Goal: Check status: Check status

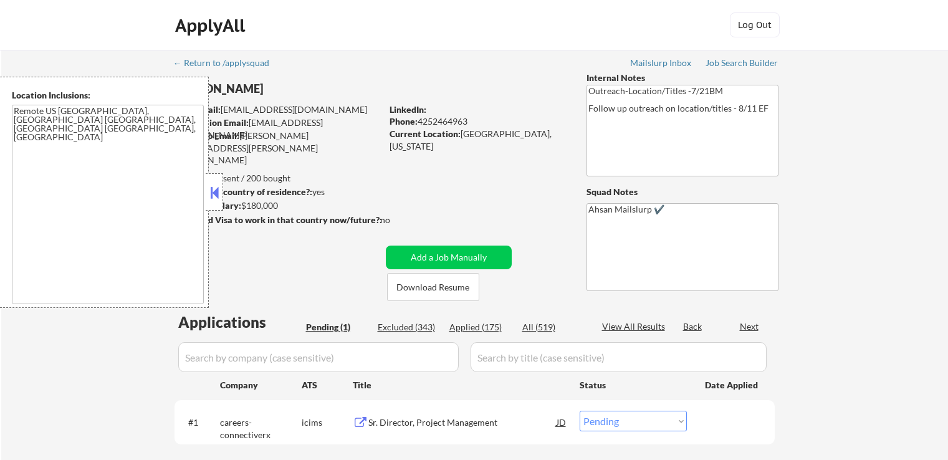
select select ""pending""
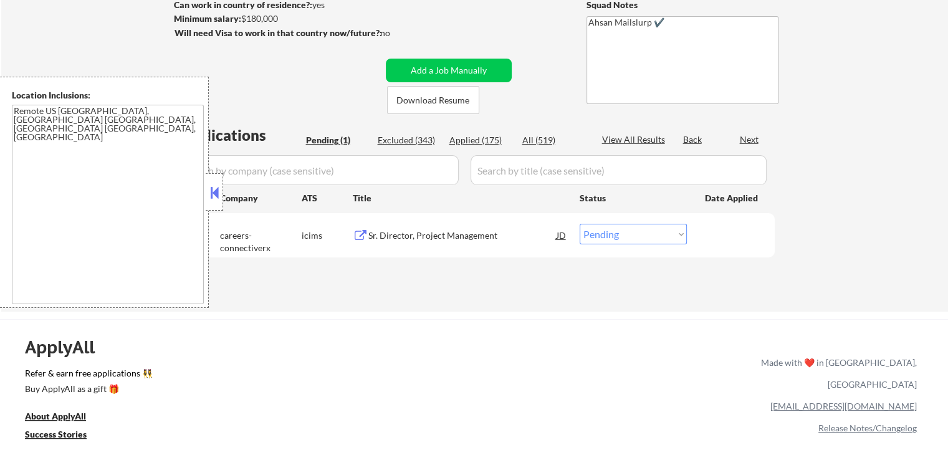
scroll to position [187, 0]
click at [363, 231] on button at bounding box center [361, 236] width 16 height 12
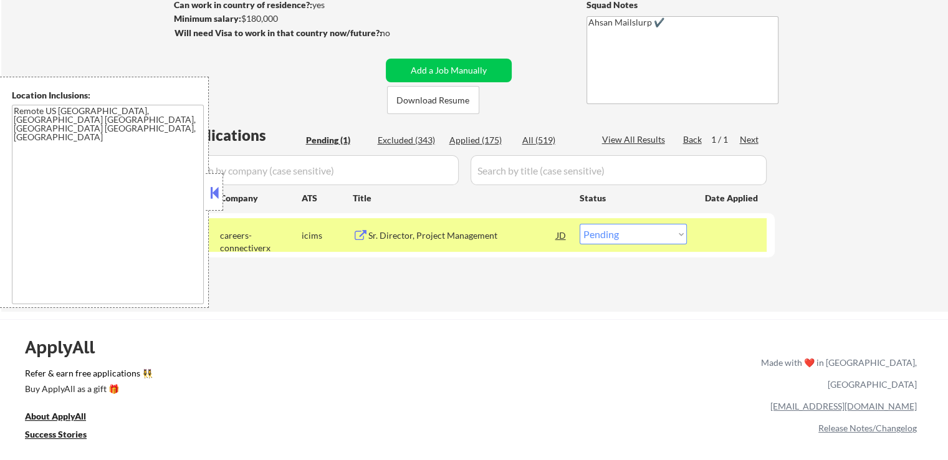
click at [630, 237] on select "Choose an option... Pending Applied Excluded (Questions) Excluded (Expired) Exc…" at bounding box center [633, 234] width 107 height 21
click at [580, 224] on select "Choose an option... Pending Applied Excluded (Questions) Excluded (Expired) Exc…" at bounding box center [633, 234] width 107 height 21
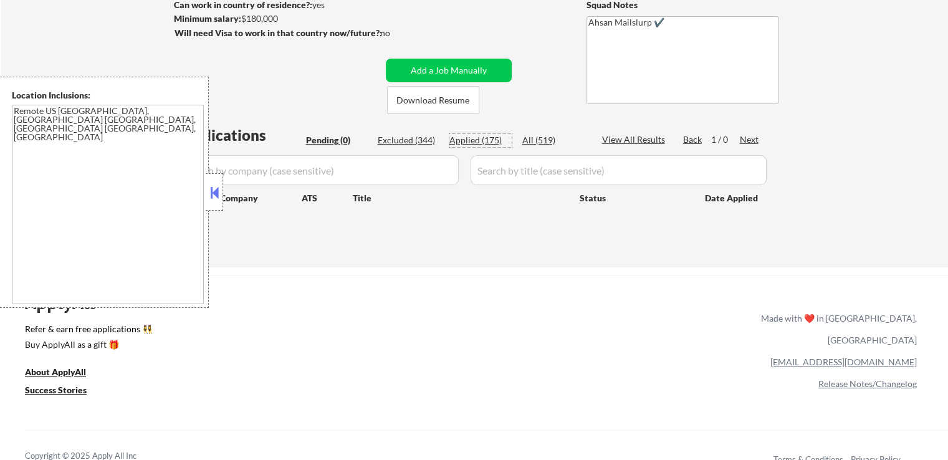
click at [471, 142] on div "Applied (175)" at bounding box center [480, 140] width 62 height 12
select select ""applied""
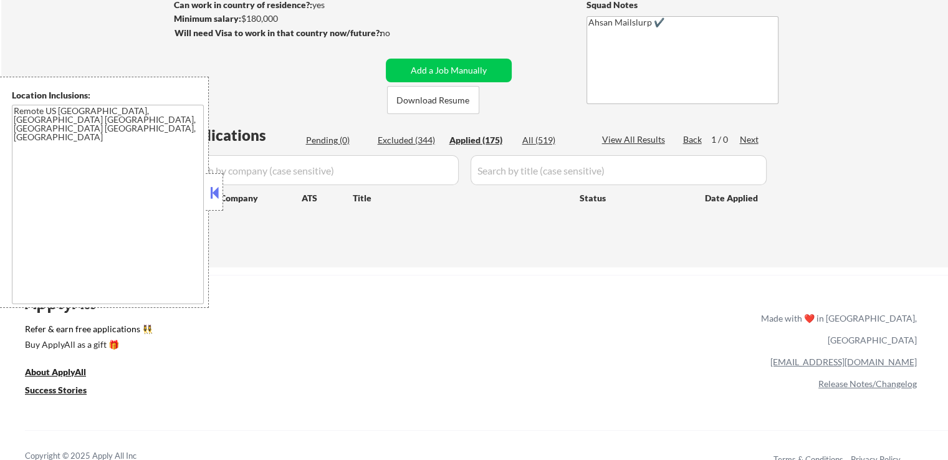
select select ""applied""
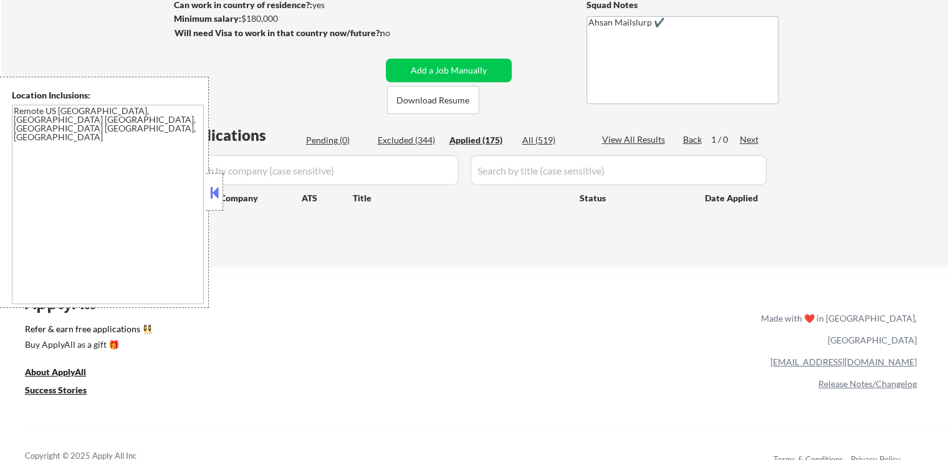
select select ""applied""
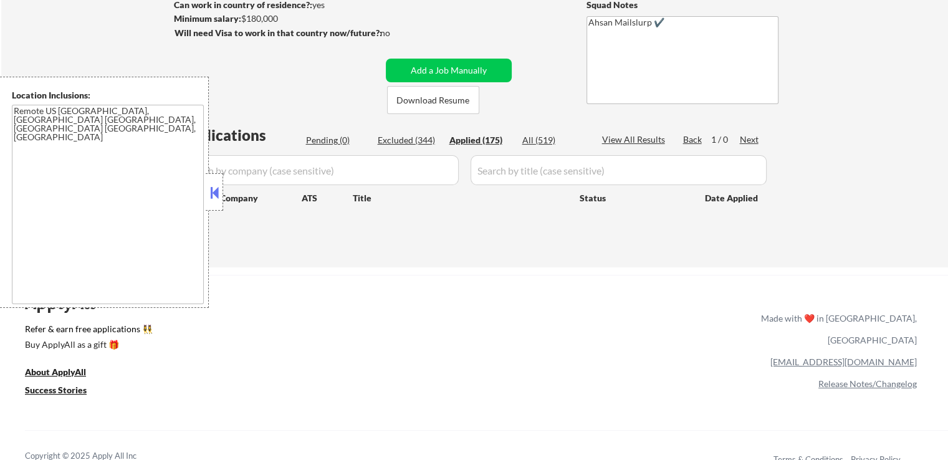
select select ""applied""
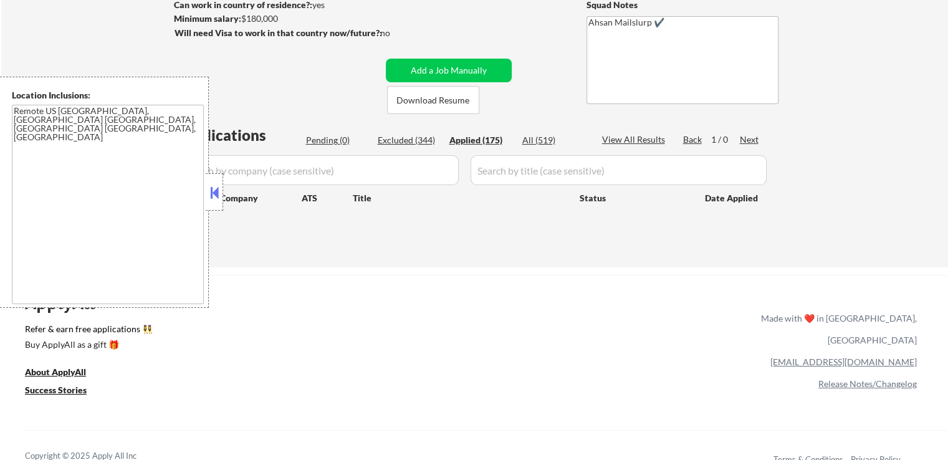
select select ""applied""
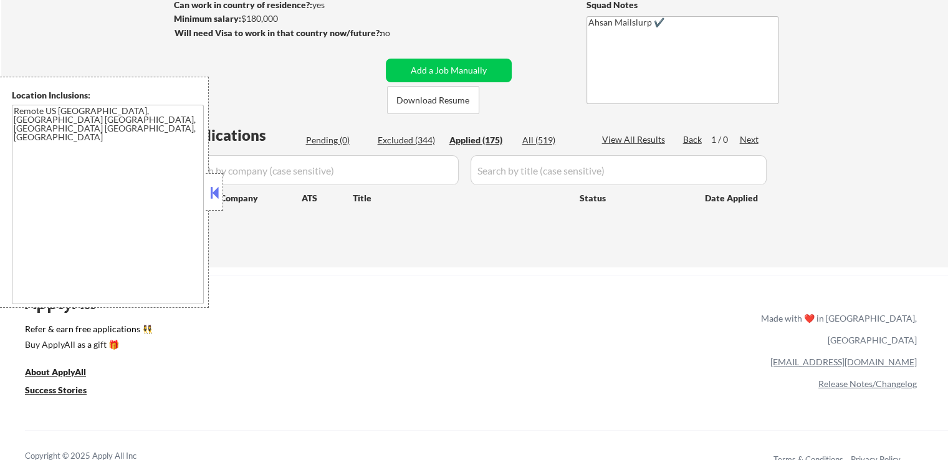
select select ""applied""
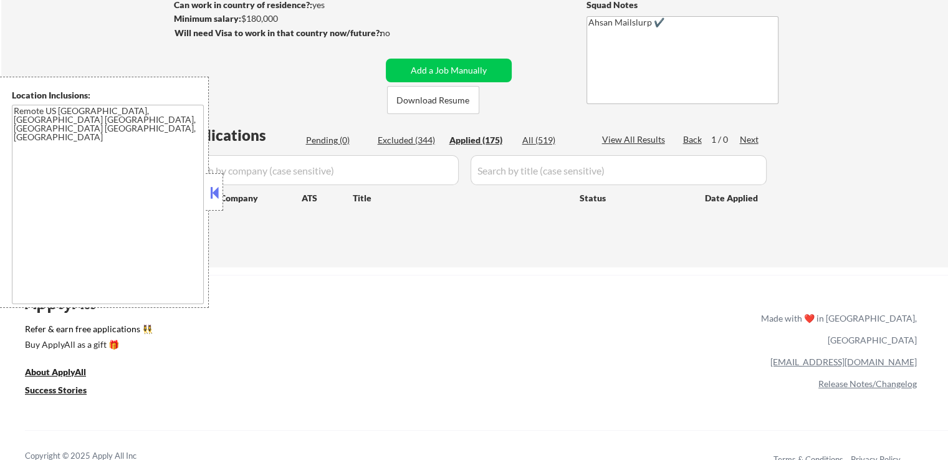
select select ""applied""
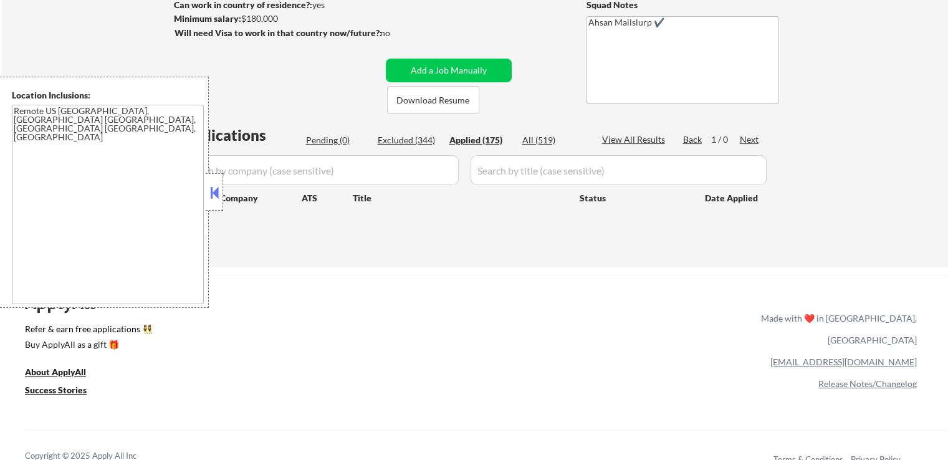
select select ""applied""
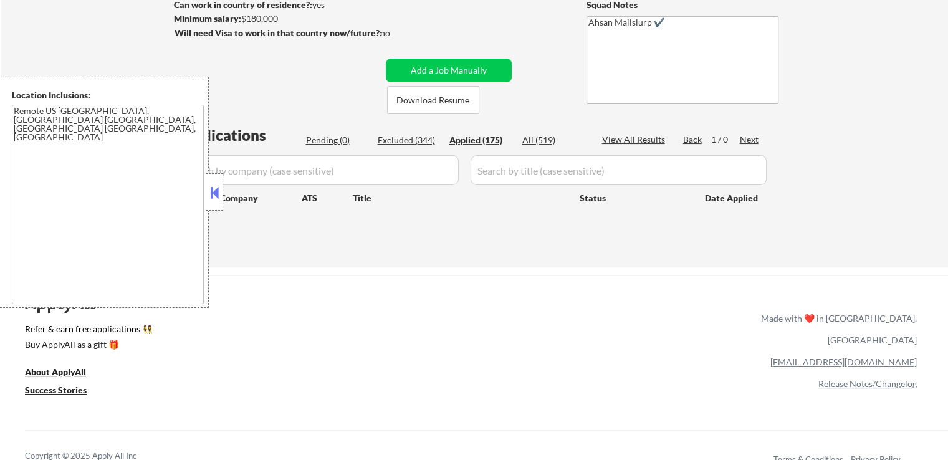
select select ""applied""
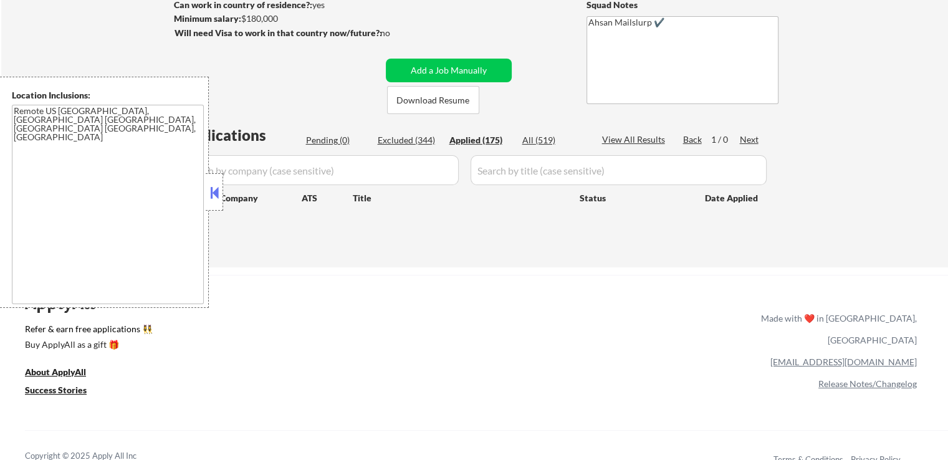
select select ""applied""
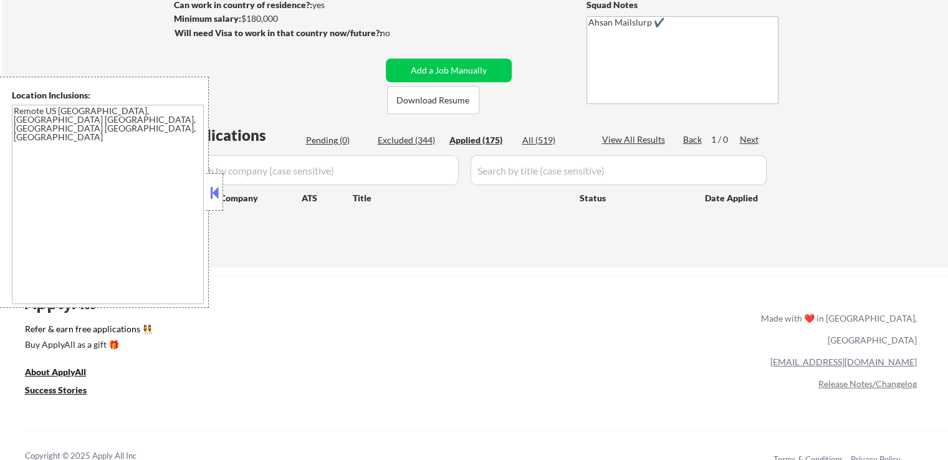
select select ""applied""
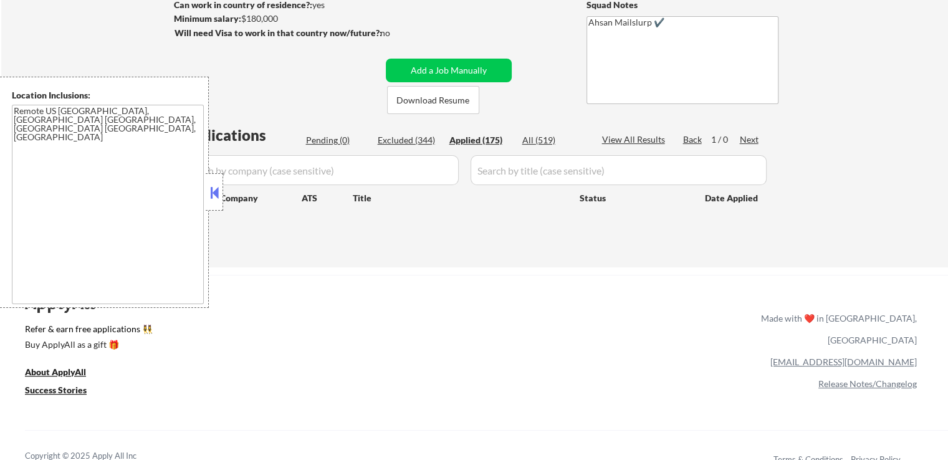
select select ""applied""
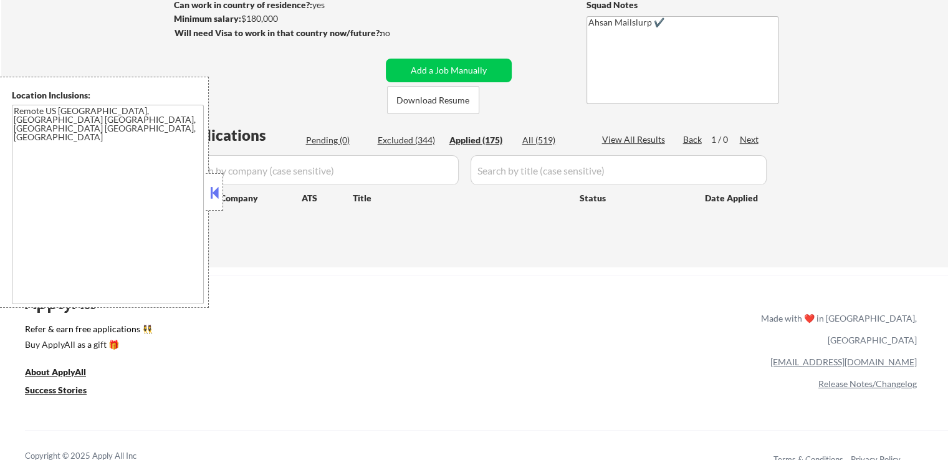
select select ""applied""
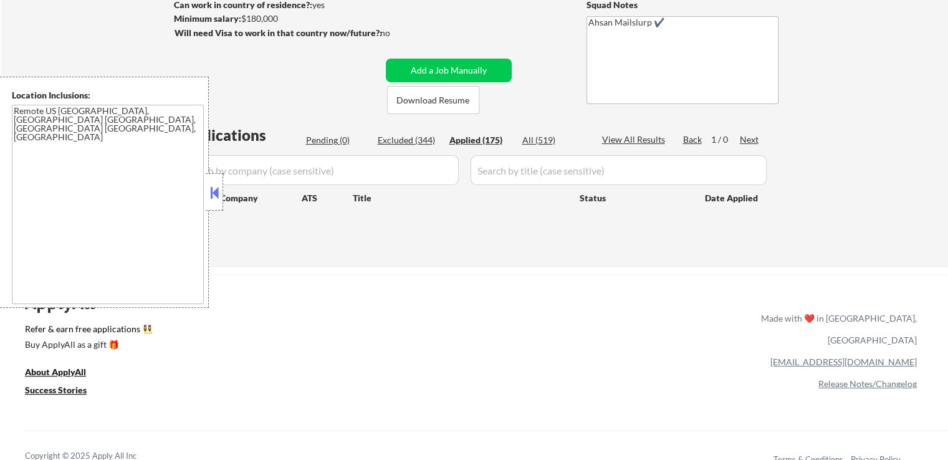
select select ""applied""
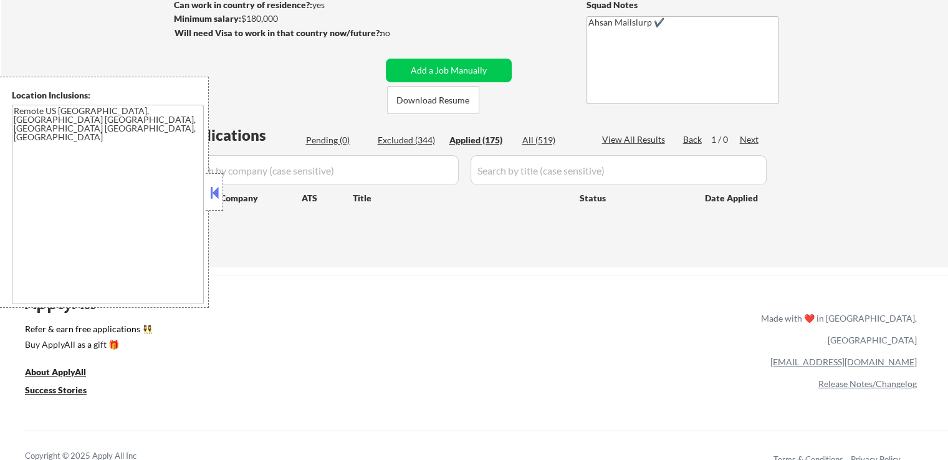
select select ""applied""
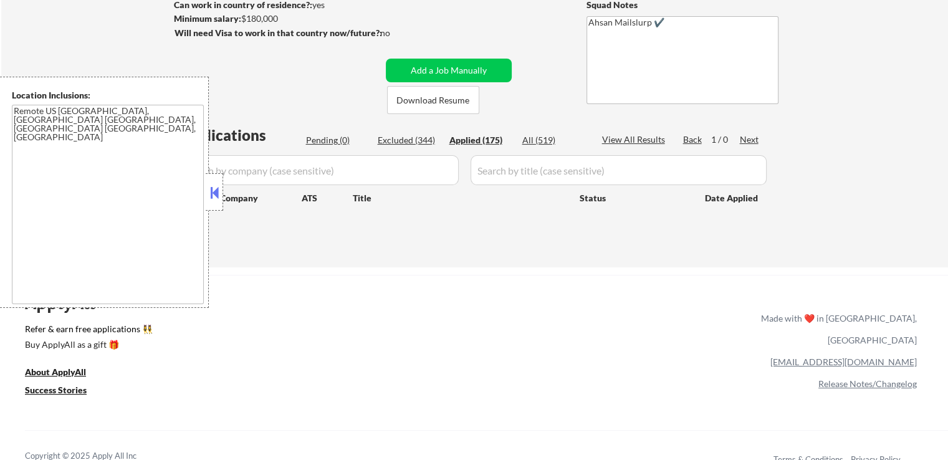
select select ""applied""
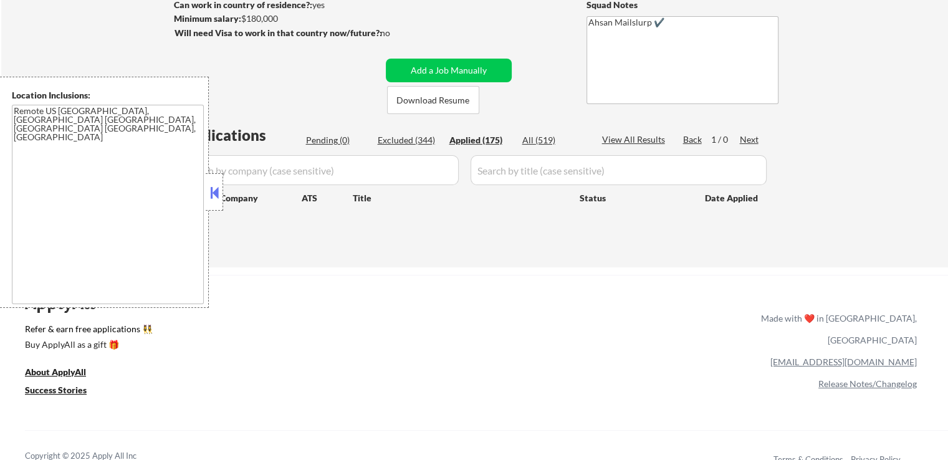
select select ""applied""
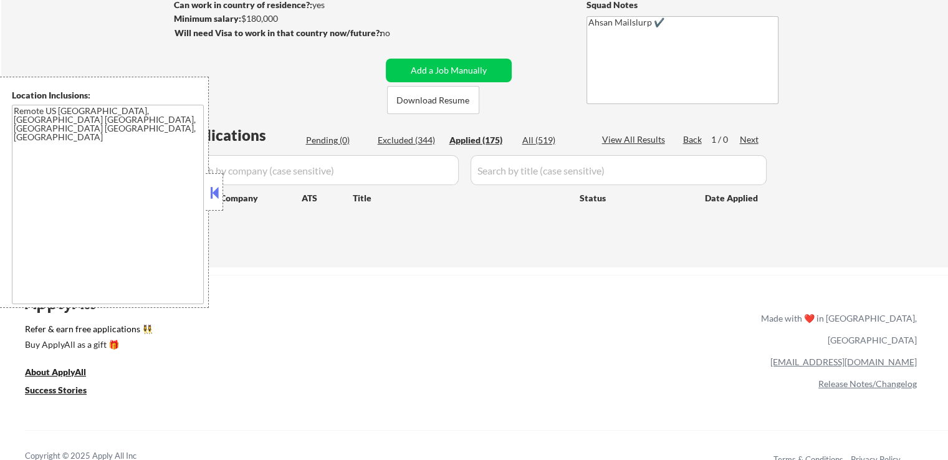
select select ""applied""
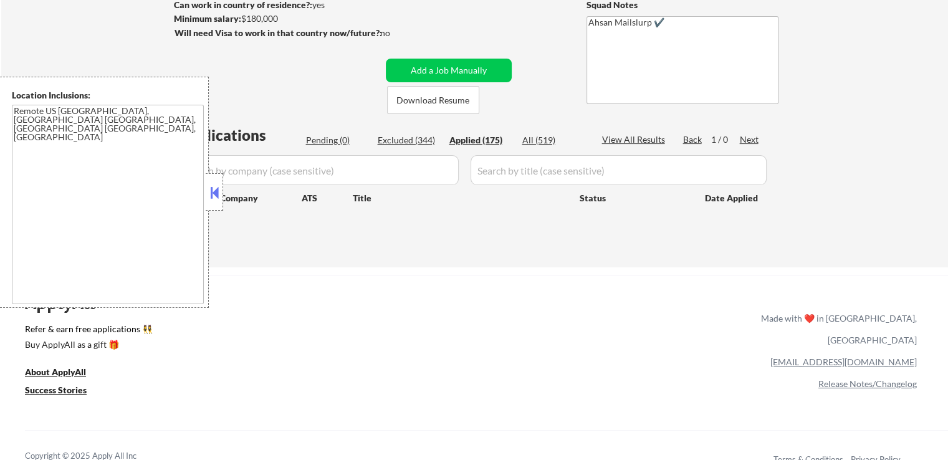
select select ""applied""
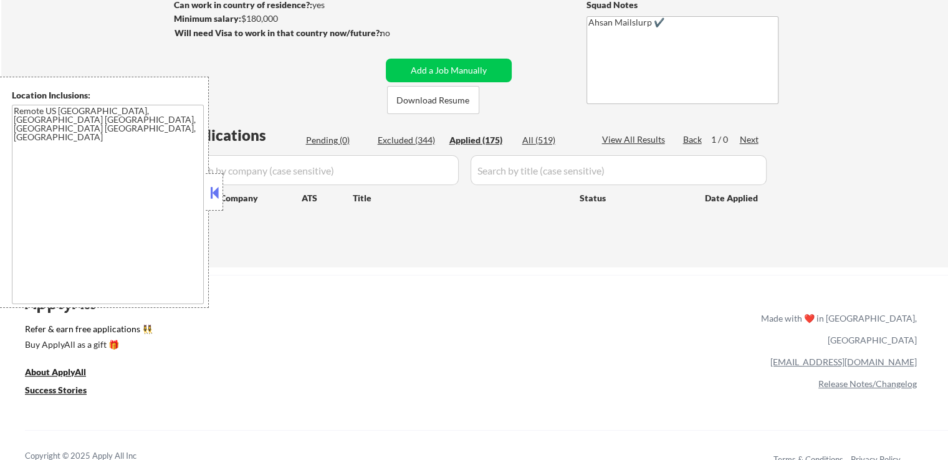
select select ""applied""
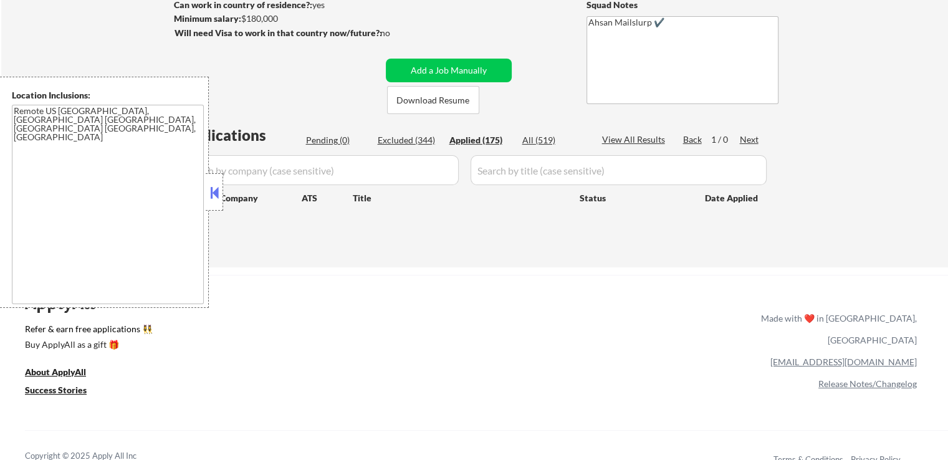
select select ""applied""
